Goal: Find specific page/section: Find specific page/section

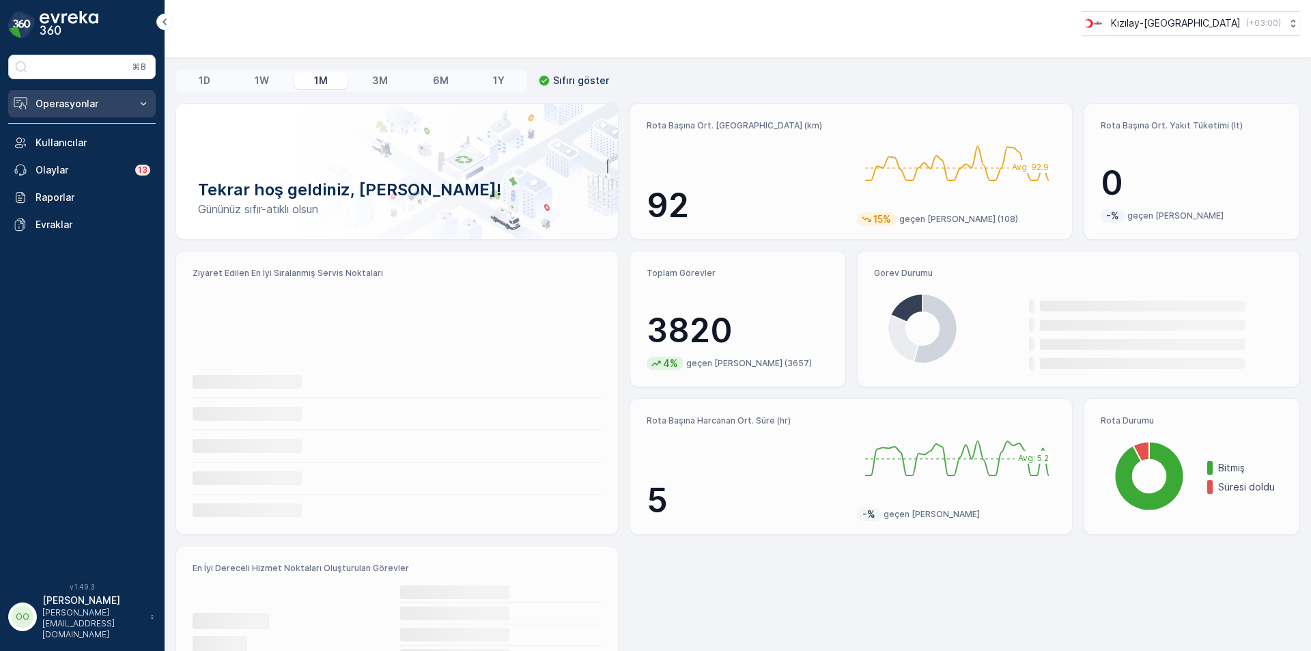
click at [84, 94] on button "Operasyonlar" at bounding box center [82, 103] width 148 height 27
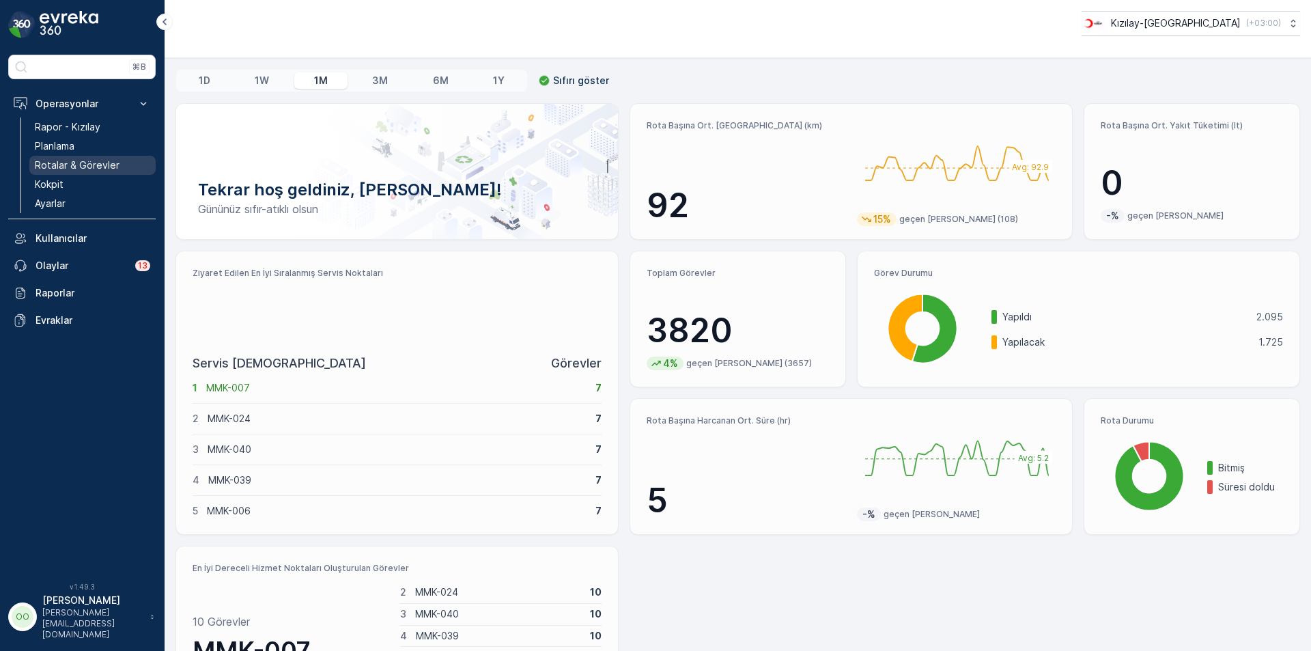
click at [76, 169] on p "Rotalar & Görevler" at bounding box center [77, 165] width 85 height 14
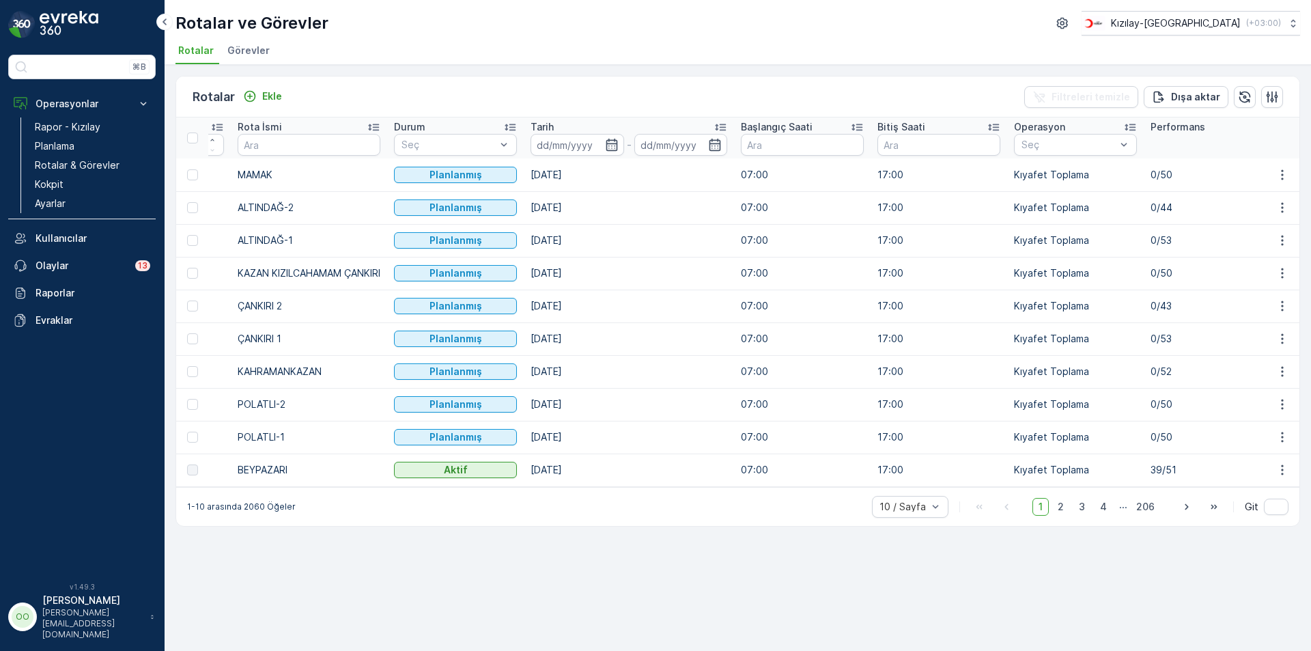
scroll to position [0, 117]
click at [1061, 514] on span "2" at bounding box center [1061, 507] width 18 height 18
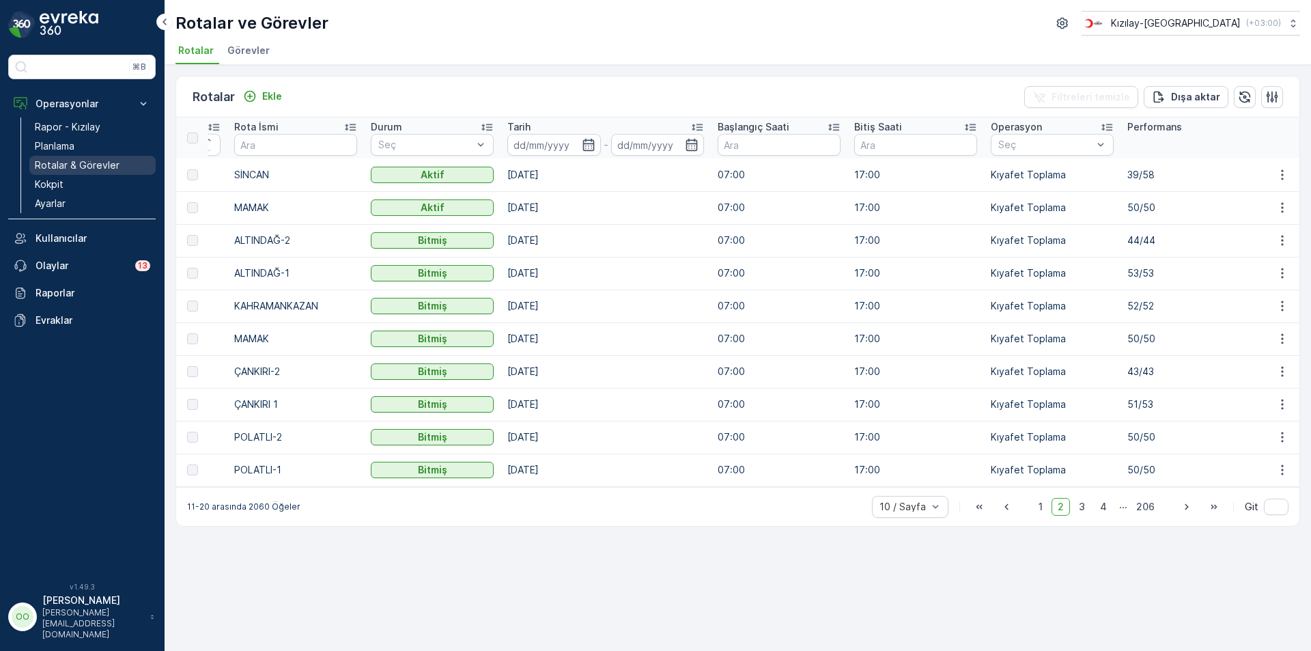
click at [57, 164] on p "Rotalar & Görevler" at bounding box center [77, 165] width 85 height 14
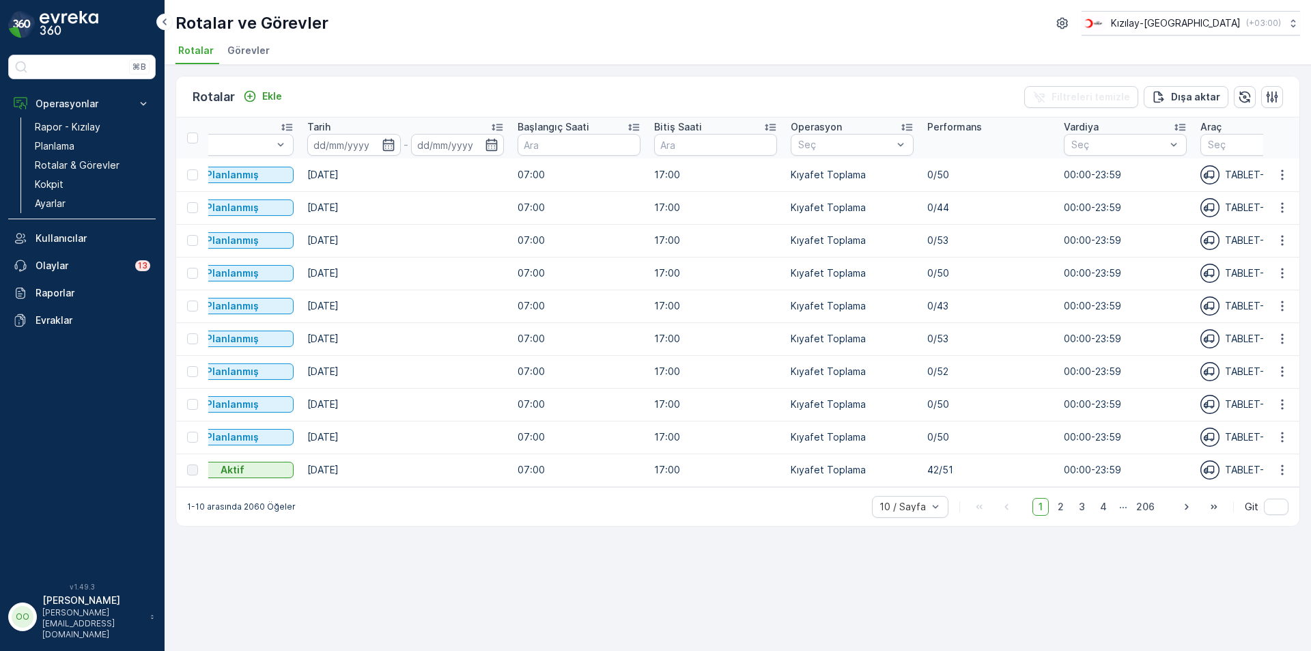
scroll to position [0, 314]
